Goal: Task Accomplishment & Management: Manage account settings

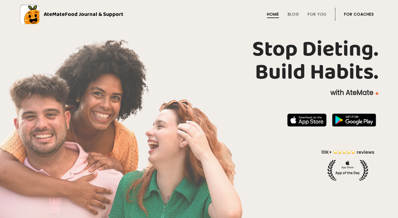
click at [355, 15] on link "For Coaches" at bounding box center [359, 14] width 30 height 4
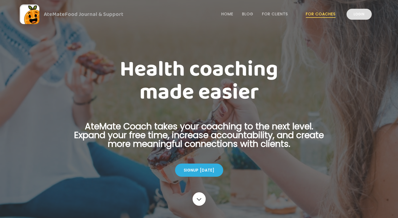
click at [361, 15] on link "Login" at bounding box center [359, 14] width 25 height 11
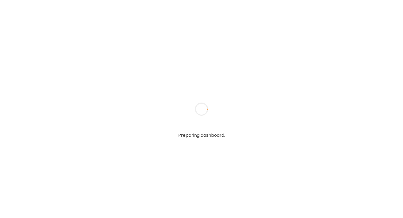
type textarea "**********"
type input "**********"
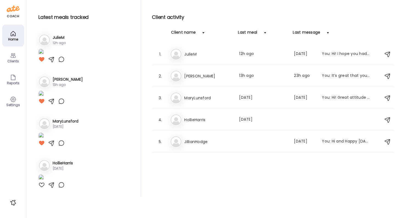
type input "**********"
click at [13, 58] on icon at bounding box center [12, 55] width 5 height 5
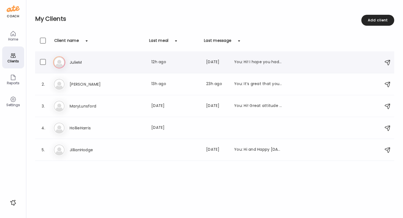
click at [105, 62] on h3 "JulieM" at bounding box center [94, 62] width 48 height 7
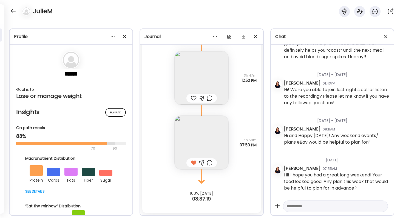
scroll to position [1085, 0]
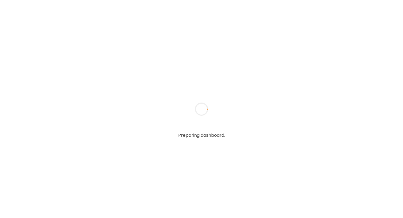
type input "**********"
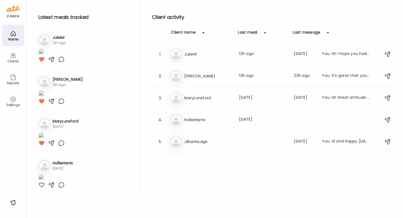
click at [15, 58] on icon at bounding box center [13, 55] width 7 height 7
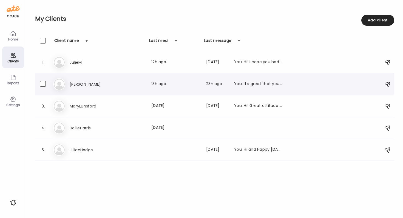
click at [76, 80] on div "Br Britt Reynolds Last meal: 13h ago Last message: 23h ago You: It’s great that…" at bounding box center [215, 84] width 324 height 12
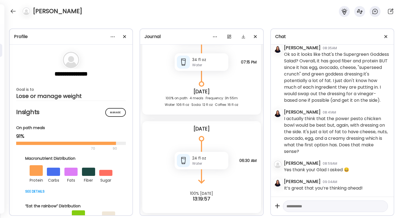
scroll to position [2410, 0]
click at [311, 205] on textarea at bounding box center [330, 206] width 88 height 7
click at [298, 207] on textarea at bounding box center [330, 206] width 88 height 7
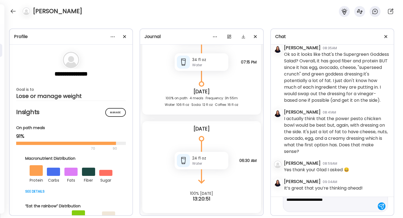
scroll to position [0, 0]
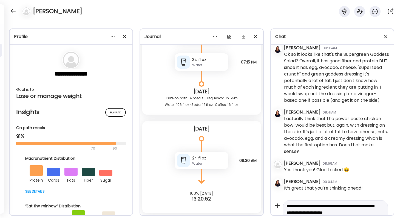
drag, startPoint x: 306, startPoint y: 207, endPoint x: 293, endPoint y: 192, distance: 19.6
click at [293, 192] on div "Tuesday - Sep 23 Hilary Bednarz 08:47AM Hi! We’ll talk tomorrow - fine to have …" at bounding box center [332, 138] width 123 height 186
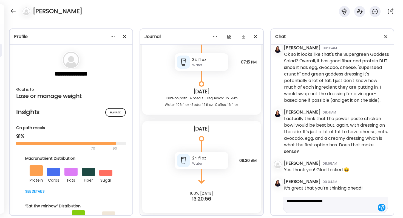
scroll to position [13, 0]
type textarea "**********"
click at [378, 205] on div at bounding box center [381, 207] width 8 height 8
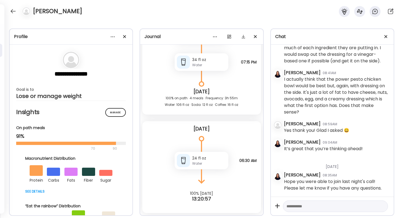
scroll to position [2449, 0]
click at [15, 12] on div at bounding box center [13, 11] width 9 height 9
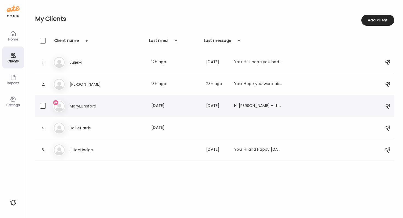
click at [90, 105] on h3 "MaryLunsford" at bounding box center [94, 106] width 48 height 7
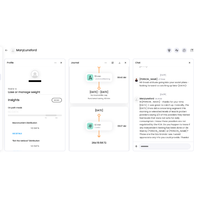
scroll to position [2120, 0]
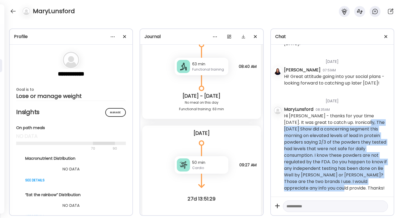
drag, startPoint x: 336, startPoint y: 189, endPoint x: 357, endPoint y: 122, distance: 69.8
click at [357, 122] on div "Hi [PERSON_NAME] - thanks for your time [DATE]. It was great to catch up. Ironi…" at bounding box center [336, 152] width 105 height 79
copy div "The [DATE] Show did a concerning segment this morning on elevated levels of lea…"
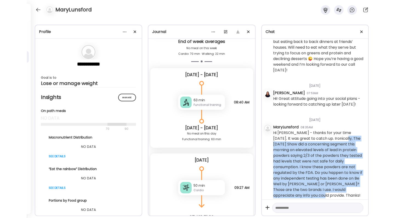
scroll to position [2023, 0]
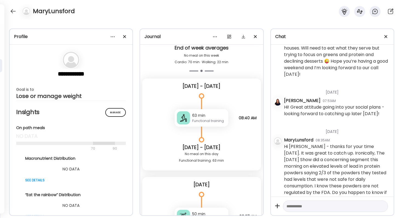
click at [329, 97] on div "[DATE]" at bounding box center [336, 90] width 105 height 15
click at [14, 9] on div at bounding box center [13, 11] width 9 height 9
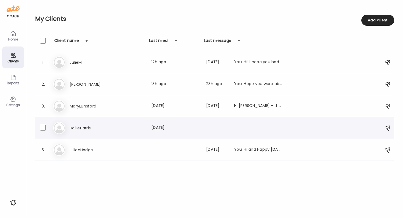
click at [89, 123] on div "Ho HollieHarris Last meal: 101d ago" at bounding box center [215, 128] width 324 height 12
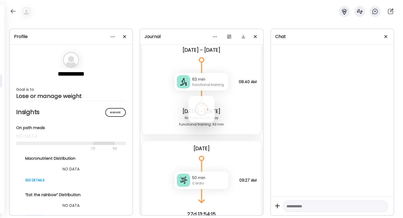
scroll to position [1249, 0]
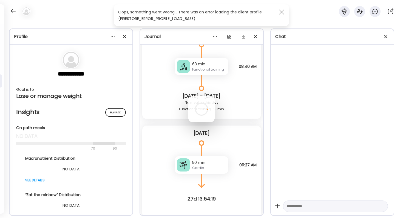
click at [281, 12] on span at bounding box center [281, 12] width 5 height 5
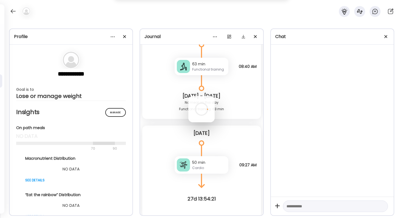
click at [214, 96] on div at bounding box center [201, 109] width 26 height 26
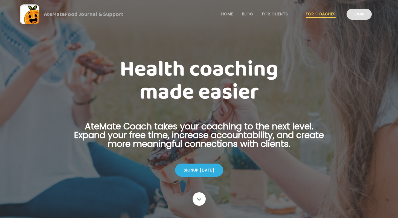
click at [360, 17] on link "Login" at bounding box center [359, 14] width 25 height 11
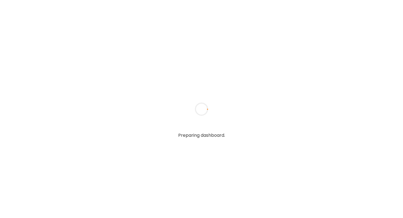
type textarea "**********"
type input "**********"
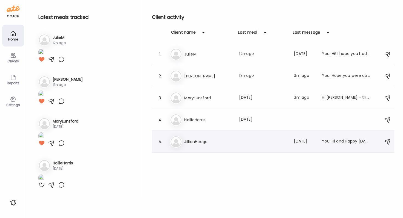
type input "**********"
click at [193, 139] on h3 "JillianHodge" at bounding box center [208, 142] width 48 height 7
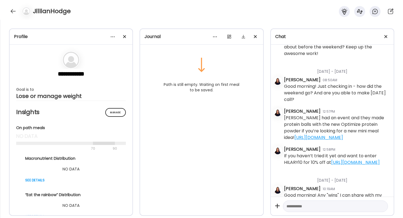
scroll to position [234, 0]
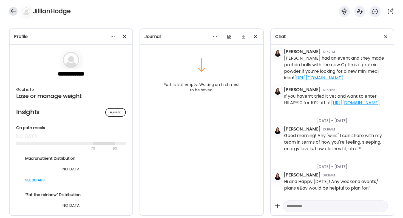
click at [13, 13] on div at bounding box center [13, 11] width 9 height 9
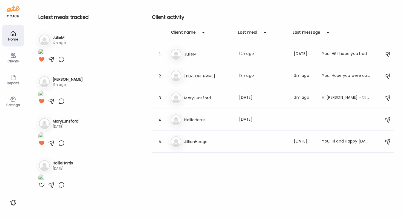
click at [13, 56] on icon at bounding box center [13, 55] width 7 height 7
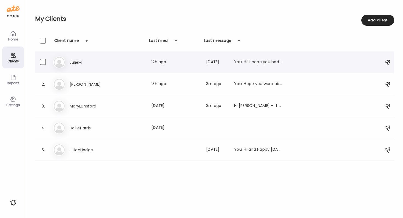
click at [98, 63] on h3 "JulieM" at bounding box center [94, 62] width 48 height 7
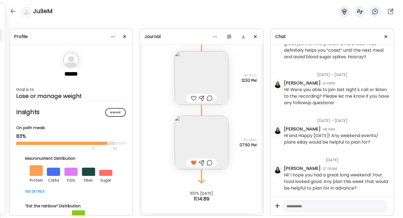
scroll to position [1085, 0]
click at [325, 207] on textarea at bounding box center [330, 206] width 88 height 7
paste textarea "**********"
type textarea "**********"
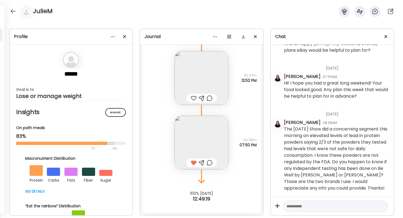
scroll to position [1177, 0]
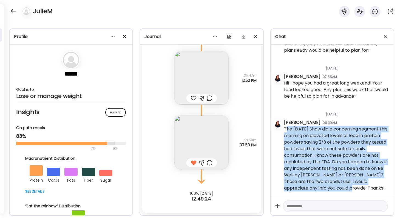
drag, startPoint x: 349, startPoint y: 189, endPoint x: 285, endPoint y: 127, distance: 89.3
click at [285, 127] on div "The [DATE] Show did a concerning segment this morning on elevated levels of lea…" at bounding box center [336, 159] width 105 height 66
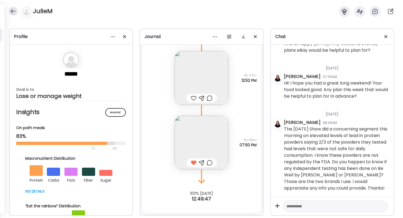
click at [14, 11] on div at bounding box center [13, 11] width 9 height 9
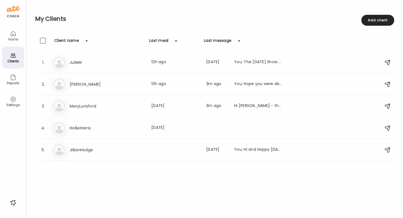
click at [13, 36] on icon at bounding box center [13, 33] width 5 height 5
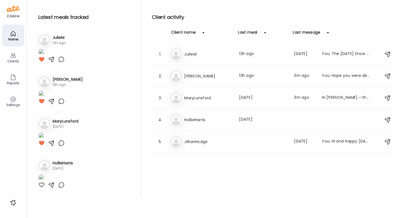
click at [13, 40] on div "Home" at bounding box center [13, 40] width 20 height 4
click at [208, 56] on h3 "JulieM" at bounding box center [208, 54] width 48 height 7
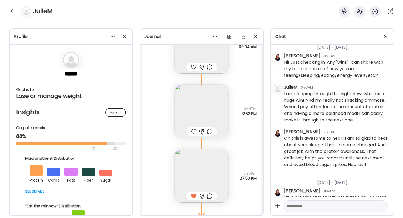
scroll to position [927, 0]
click at [333, 168] on div "Oh this is awesome to hear! I am so glad to hear about your sleep - that’s a ga…" at bounding box center [336, 151] width 105 height 33
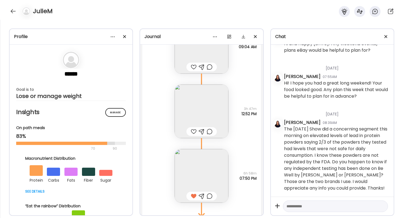
scroll to position [1177, 0]
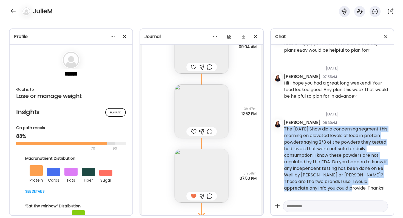
drag, startPoint x: 353, startPoint y: 187, endPoint x: 282, endPoint y: 128, distance: 92.6
click at [282, 128] on div "[DATE] - [DATE] [PERSON_NAME] 04:41PM Hi! I hope your week is off to a great st…" at bounding box center [332, 121] width 123 height 152
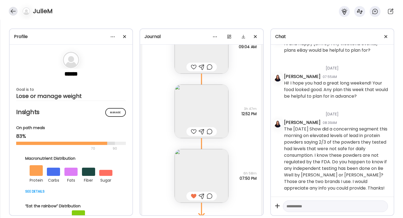
click at [14, 12] on div at bounding box center [13, 11] width 9 height 9
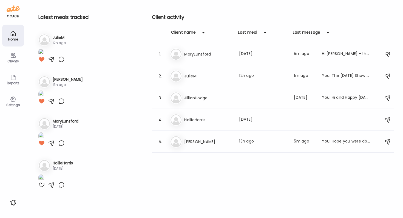
click at [16, 57] on div "Clients" at bounding box center [13, 58] width 22 height 22
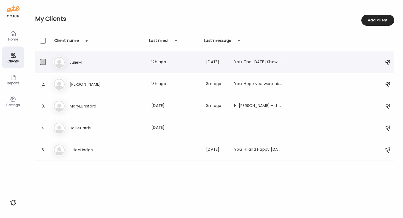
click at [45, 60] on span at bounding box center [43, 62] width 6 height 6
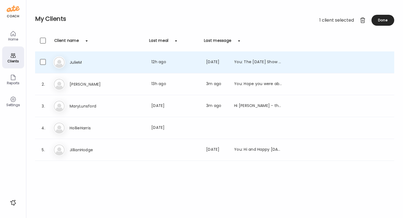
click at [309, 60] on div "Ju [PERSON_NAME] Last meal: 12h ago Last message: [DATE] You: The [DATE] Show d…" at bounding box center [215, 62] width 324 height 12
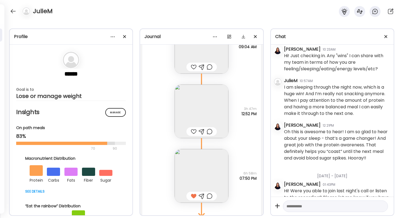
scroll to position [927, 0]
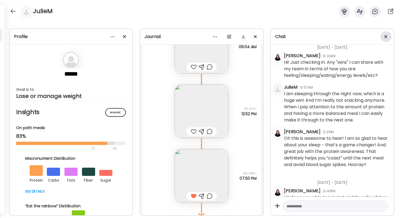
click at [384, 36] on span at bounding box center [385, 36] width 3 height 3
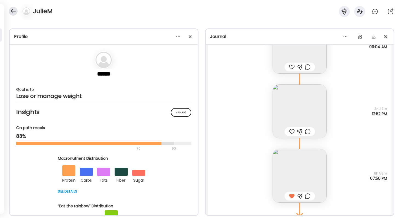
click at [15, 12] on div at bounding box center [13, 11] width 9 height 9
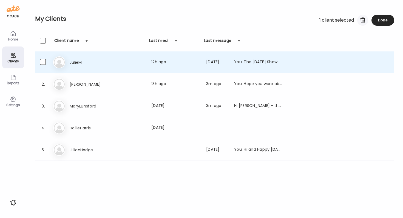
click at [362, 20] on div at bounding box center [362, 20] width 11 height 11
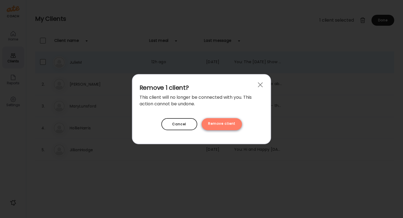
click at [231, 125] on div "Remove client" at bounding box center [221, 124] width 40 height 12
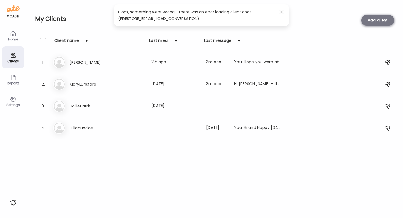
click at [384, 22] on div "Add client" at bounding box center [377, 20] width 33 height 11
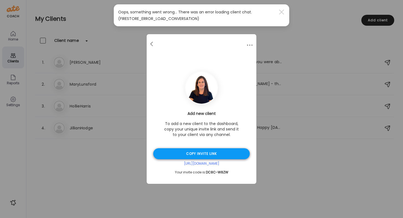
click at [196, 153] on div "Copy invite link" at bounding box center [201, 153] width 96 height 11
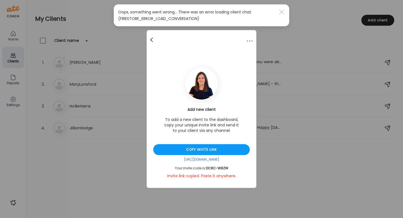
click at [152, 38] on span at bounding box center [151, 39] width 3 height 3
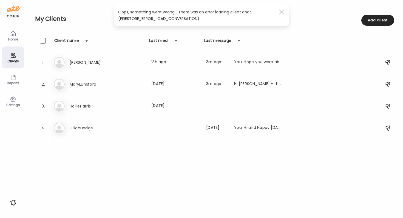
click at [279, 12] on div at bounding box center [281, 12] width 11 height 11
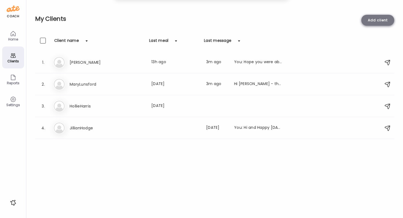
click at [376, 22] on div "Add client" at bounding box center [377, 20] width 33 height 11
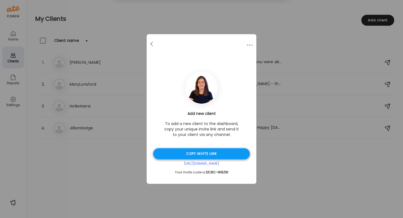
click at [222, 156] on div "Copy invite link" at bounding box center [201, 153] width 96 height 11
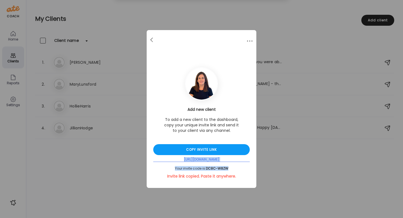
drag, startPoint x: 238, startPoint y: 170, endPoint x: 170, endPoint y: 159, distance: 69.4
click at [170, 159] on div "Add new client To add a new client to the dashboard, copy your unique invite li…" at bounding box center [201, 143] width 96 height 72
copy div "[URL][DOMAIN_NAME] Your invite code is: DC8C-W8ZW"
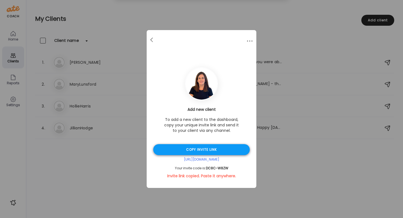
click at [224, 148] on div "Copy invite link" at bounding box center [201, 149] width 96 height 11
click at [152, 41] on div at bounding box center [151, 40] width 11 height 11
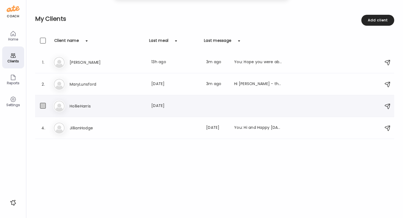
click at [42, 107] on span at bounding box center [43, 106] width 6 height 6
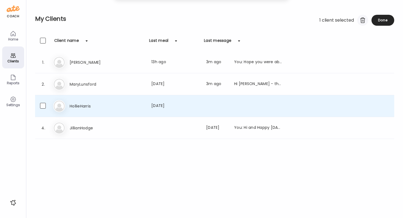
click at [361, 22] on div at bounding box center [362, 20] width 11 height 11
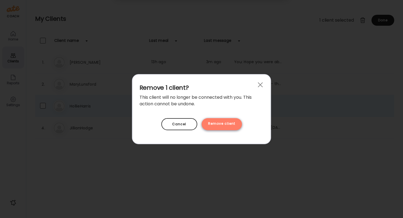
click at [219, 125] on div "Remove client" at bounding box center [221, 124] width 40 height 12
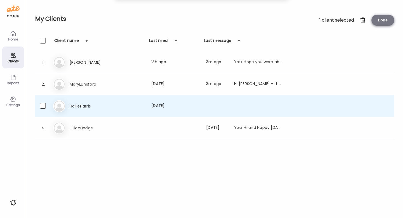
click at [383, 20] on div "Done" at bounding box center [382, 20] width 23 height 11
